Goal: Use online tool/utility: Utilize a website feature to perform a specific function

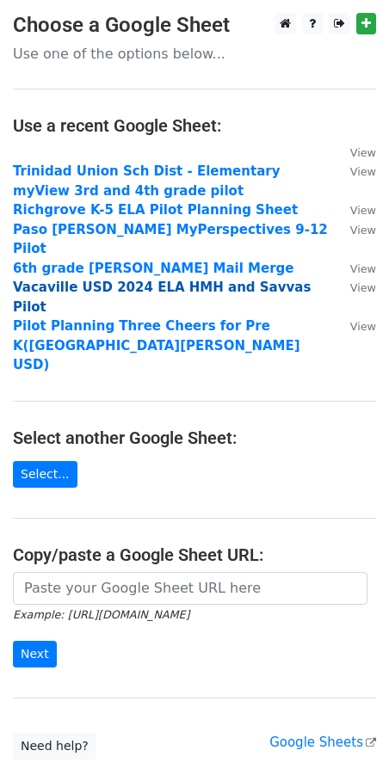
click at [77, 279] on strong "Vacaville USD 2024 ELA HMH and Savvas Pilot" at bounding box center [161, 296] width 297 height 35
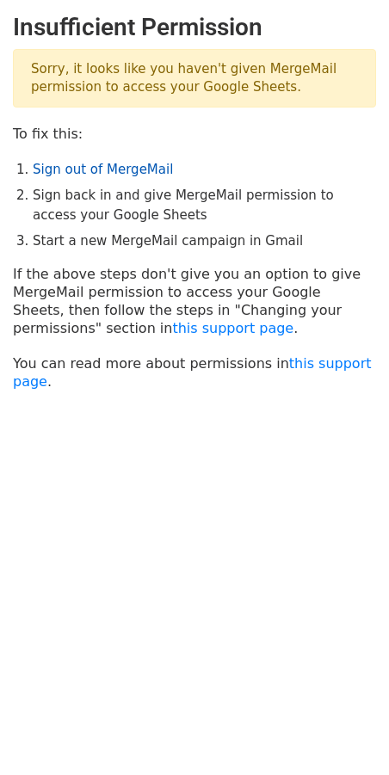
click at [114, 167] on link "Sign out of MergeMail" at bounding box center [103, 169] width 140 height 15
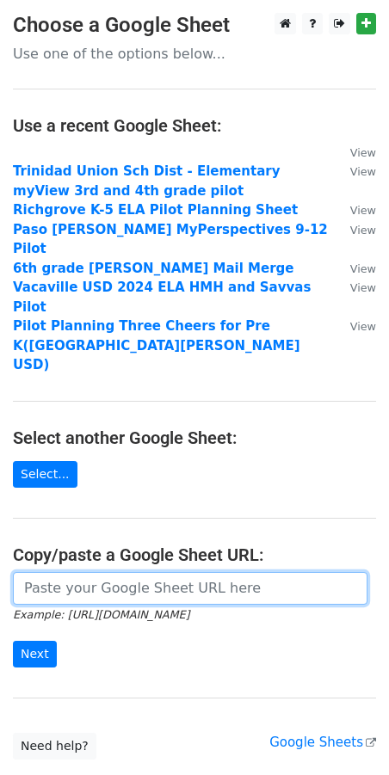
click at [33, 572] on input "url" at bounding box center [190, 588] width 354 height 33
paste input "[URL][DOMAIN_NAME]"
type input "https://docs.google.com/spreadsheets/d/114AFVfpkrJWeJrSSxbrsFyP1kicmVzqKp2Hue1H…"
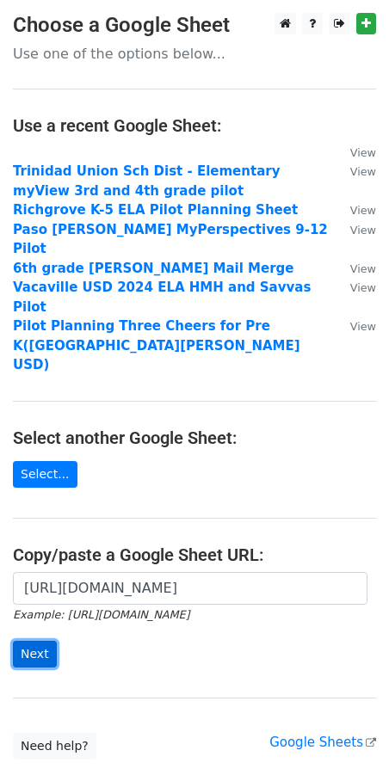
scroll to position [0, 0]
click at [30, 640] on input "Next" at bounding box center [35, 653] width 44 height 27
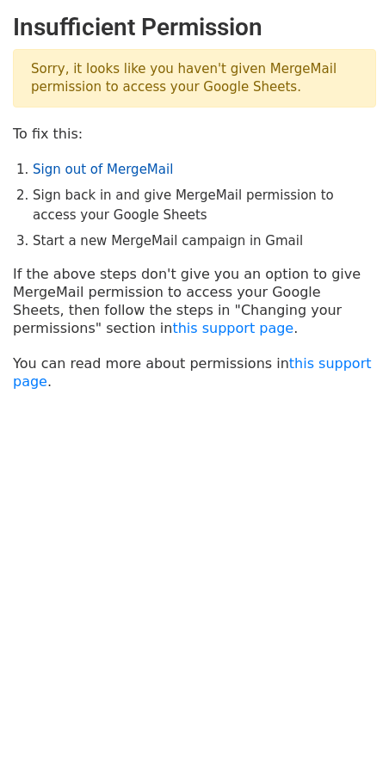
click at [118, 174] on link "Sign out of MergeMail" at bounding box center [103, 169] width 140 height 15
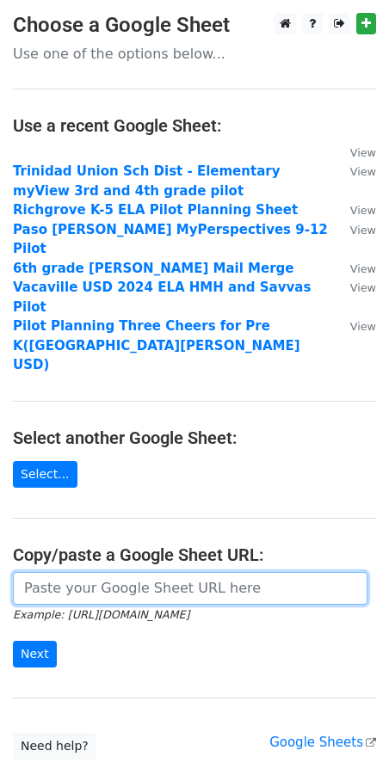
click at [39, 572] on input "url" at bounding box center [190, 588] width 354 height 33
paste input "https://docs.google.com/spreadsheets/d/114AFVfpkrJWeJrSSxbrsFyP1kicmVzqKp2Hue1H…"
type input "https://docs.google.com/spreadsheets/d/114AFVfpkrJWeJrSSxbrsFyP1kicmVzqKp2Hue1H…"
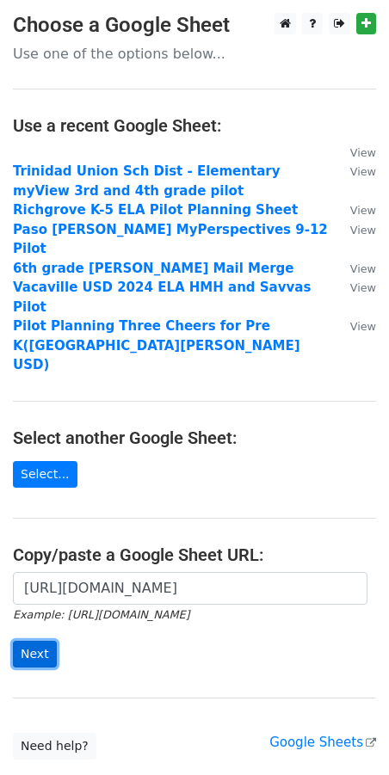
scroll to position [0, 0]
click at [37, 640] on input "Next" at bounding box center [35, 653] width 44 height 27
